Goal: Register for event/course

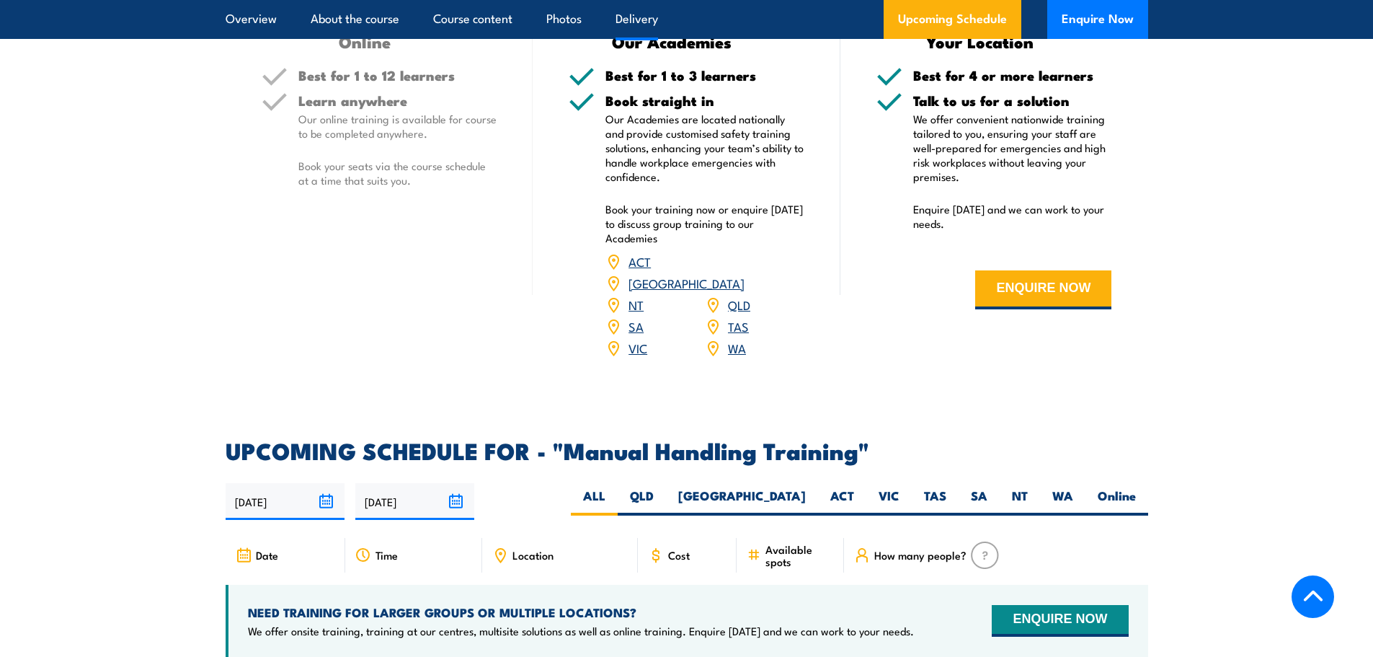
scroll to position [1946, 0]
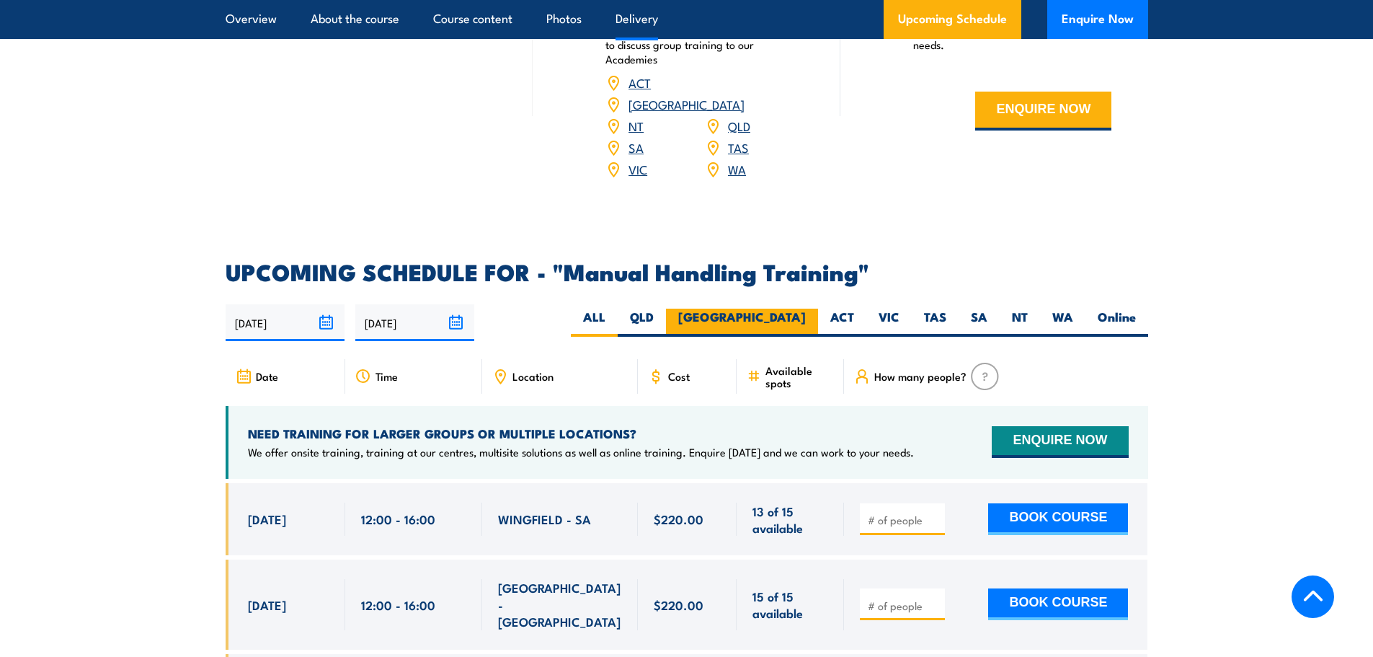
click at [775, 309] on label "[GEOGRAPHIC_DATA]" at bounding box center [742, 323] width 152 height 28
click at [806, 309] on input "[GEOGRAPHIC_DATA]" at bounding box center [810, 313] width 9 height 9
radio input "true"
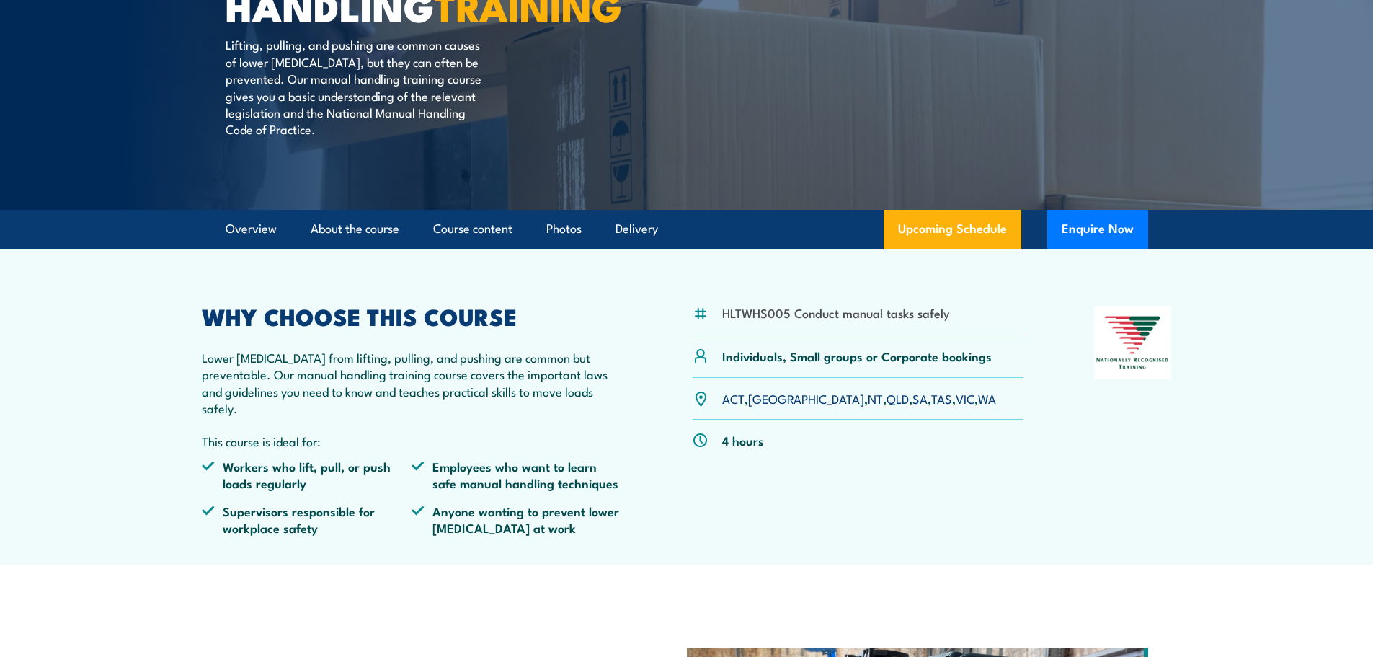
scroll to position [216, 0]
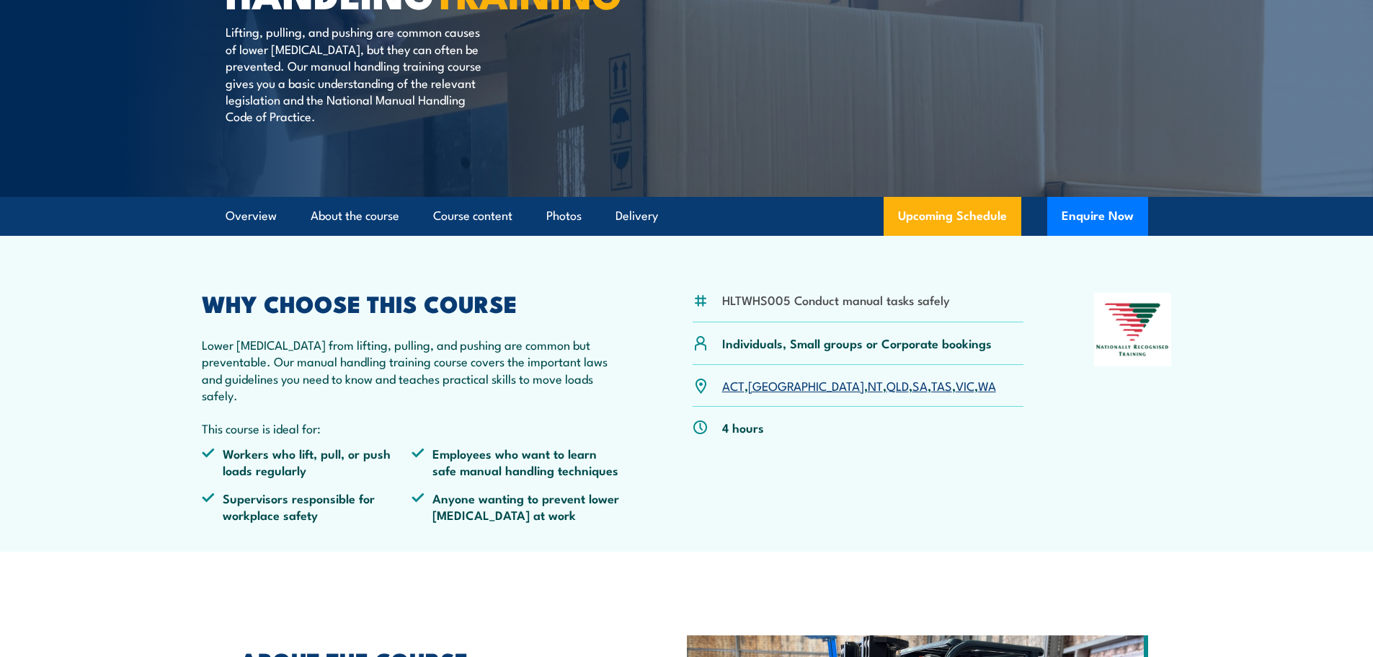
drag, startPoint x: 668, startPoint y: 520, endPoint x: 673, endPoint y: 513, distance: 7.8
click at [668, 520] on div "HLTWHS005 Conduct manual tasks safely Individuals, Small groups or Corporate bo…" at bounding box center [687, 413] width 970 height 241
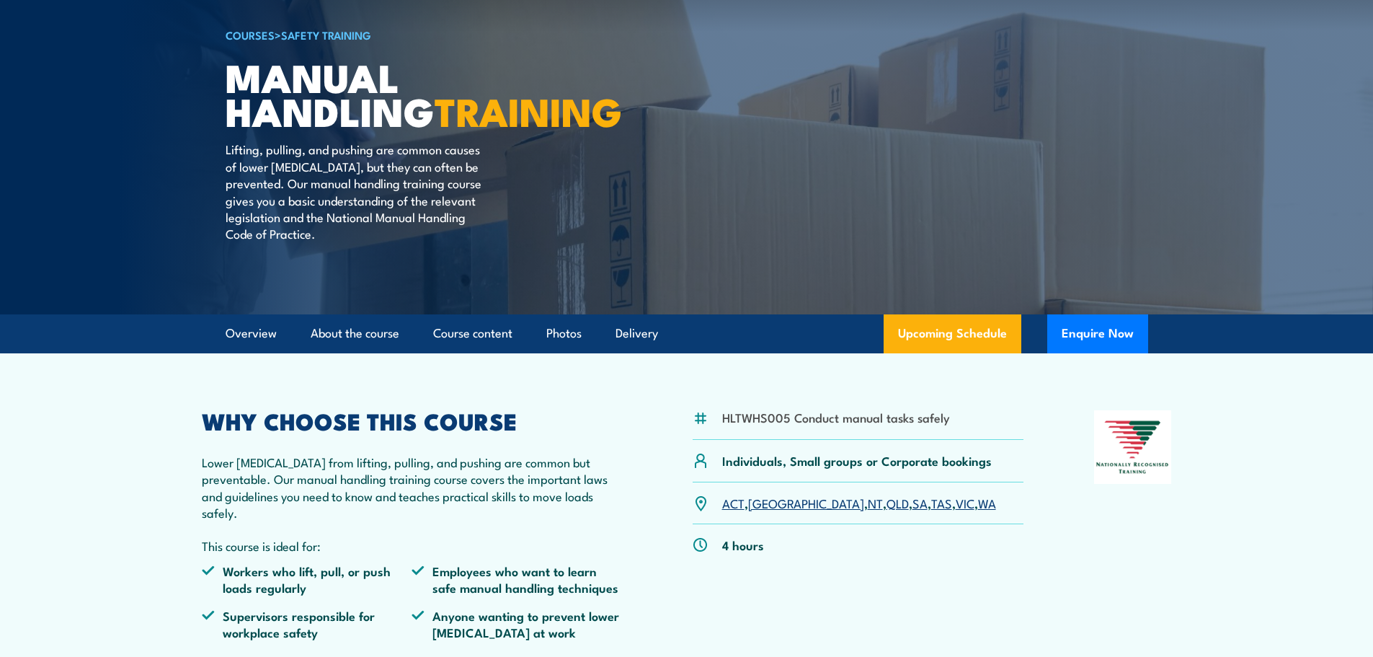
scroll to position [0, 0]
